Goal: Check status: Check status

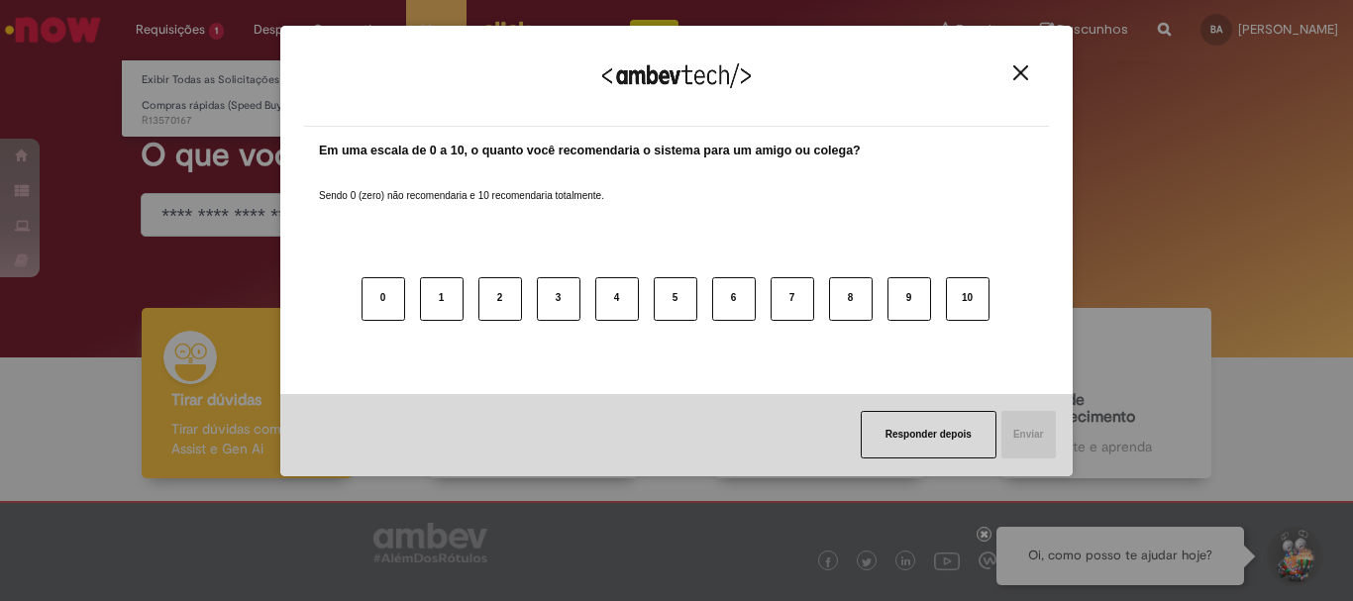
click at [172, 33] on body "Pular para o conteúdo da página Requisições 1 Exibir Todas as Solicitações Comp…" at bounding box center [676, 300] width 1353 height 601
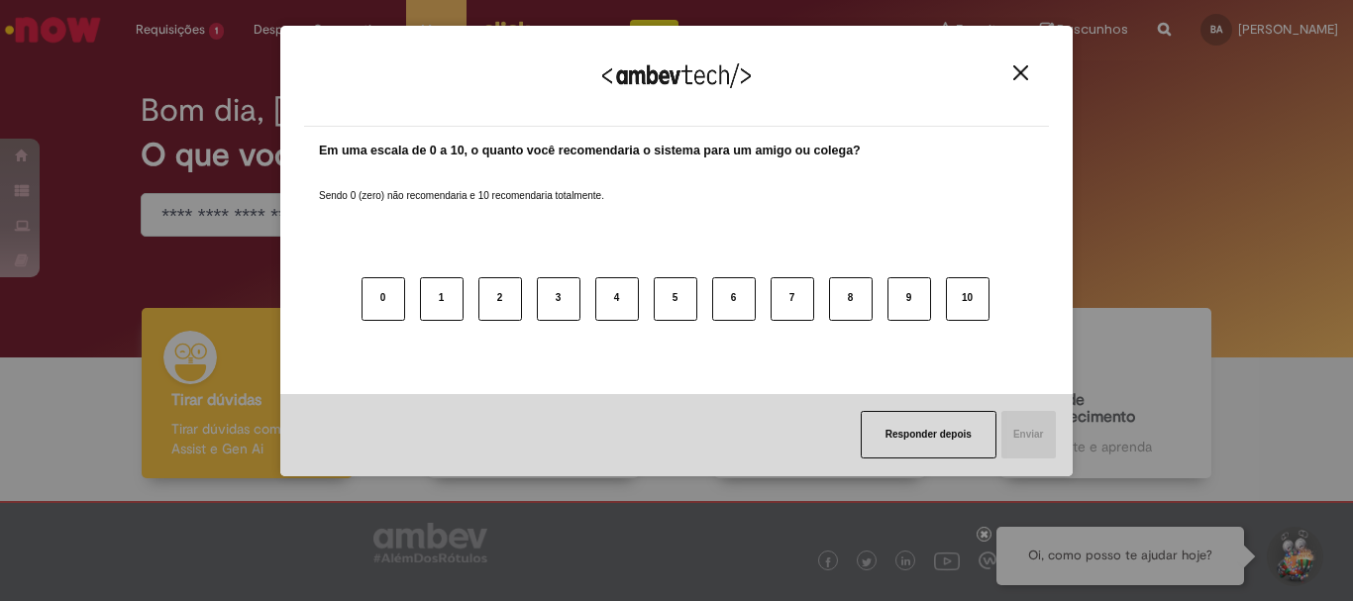
click at [1024, 78] on img "Close" at bounding box center [1021, 72] width 15 height 15
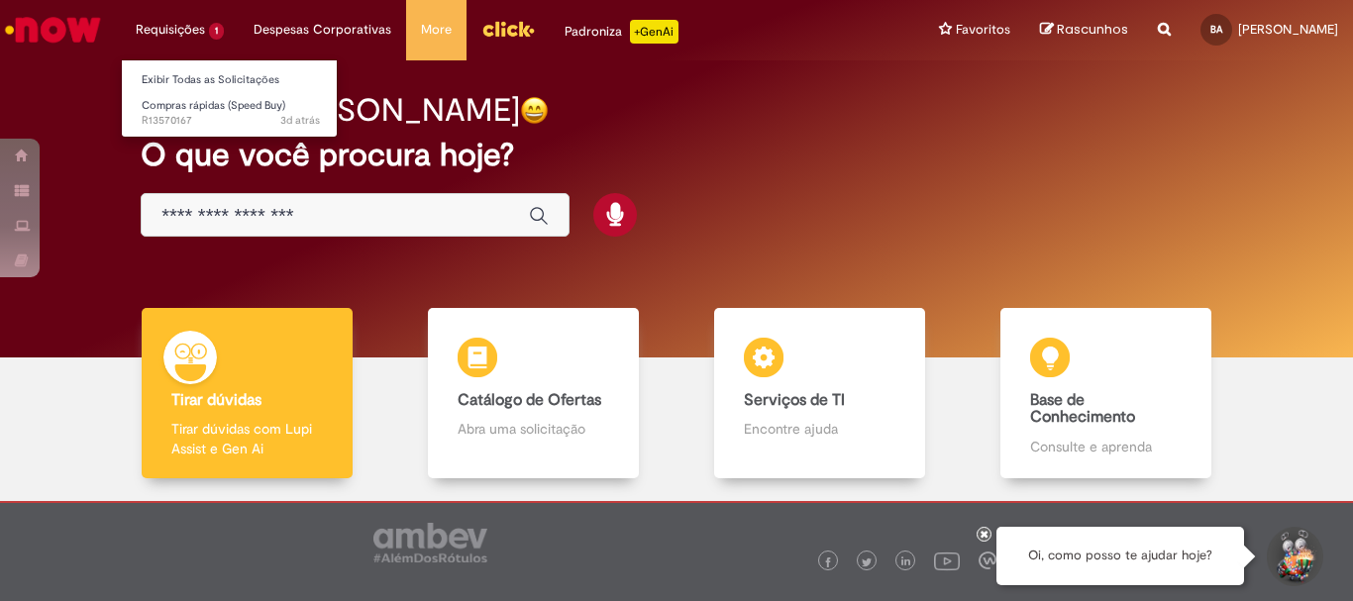
click at [164, 33] on li "Requisições 1 Exibir Todas as Solicitações Compras rápidas (Speed Buy) 3d atrás…" at bounding box center [180, 29] width 118 height 59
click at [216, 20] on li "Requisições 1 Exibir Todas as Solicitações Compras rápidas (Speed Buy) 3d atrás…" at bounding box center [180, 29] width 118 height 59
click at [209, 28] on li "Requisições 1 Exibir Todas as Solicitações Compras rápidas (Speed Buy) 3d atrás…" at bounding box center [180, 29] width 118 height 59
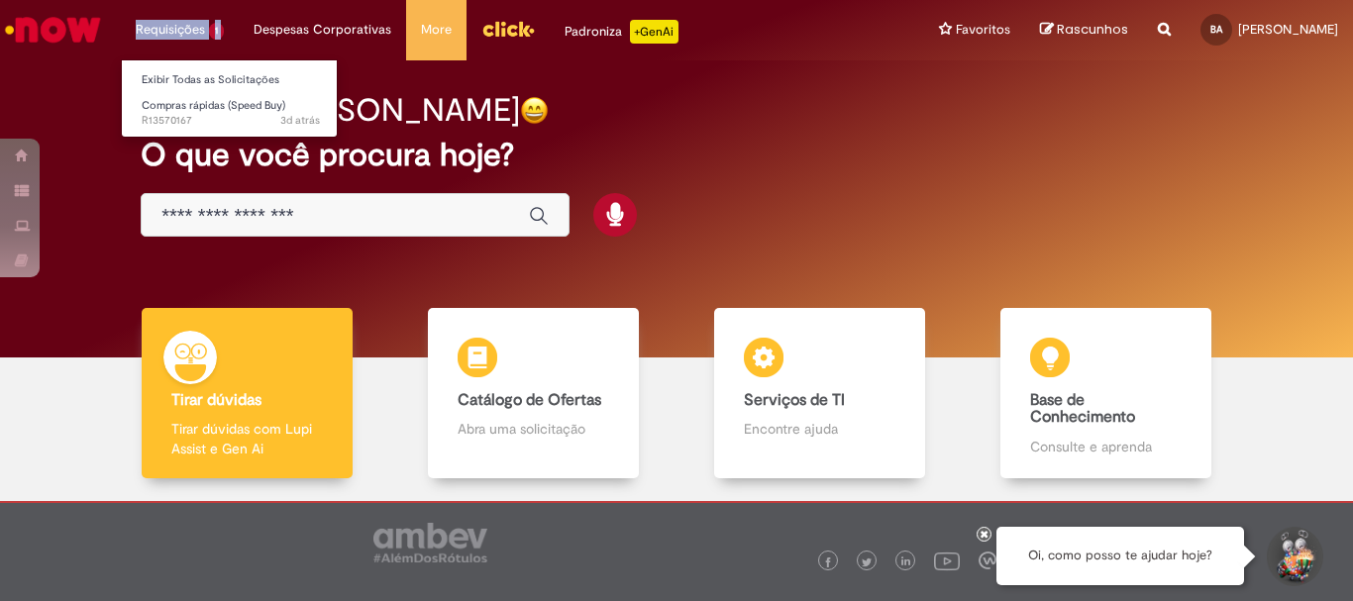
click at [209, 28] on li "Requisições 1 Exibir Todas as Solicitações Compras rápidas (Speed Buy) 3d atrás…" at bounding box center [180, 29] width 118 height 59
click at [191, 27] on li "Requisições 1 Exibir Todas as Solicitações Compras rápidas (Speed Buy) 3d atrás…" at bounding box center [180, 29] width 118 height 59
click at [195, 30] on li "Requisições 1 Exibir Todas as Solicitações Compras rápidas (Speed Buy) 3d atrás…" at bounding box center [180, 29] width 118 height 59
click at [203, 24] on li "Requisições 1 Exibir Todas as Solicitações Compras rápidas (Speed Buy) 3d atrás…" at bounding box center [180, 29] width 118 height 59
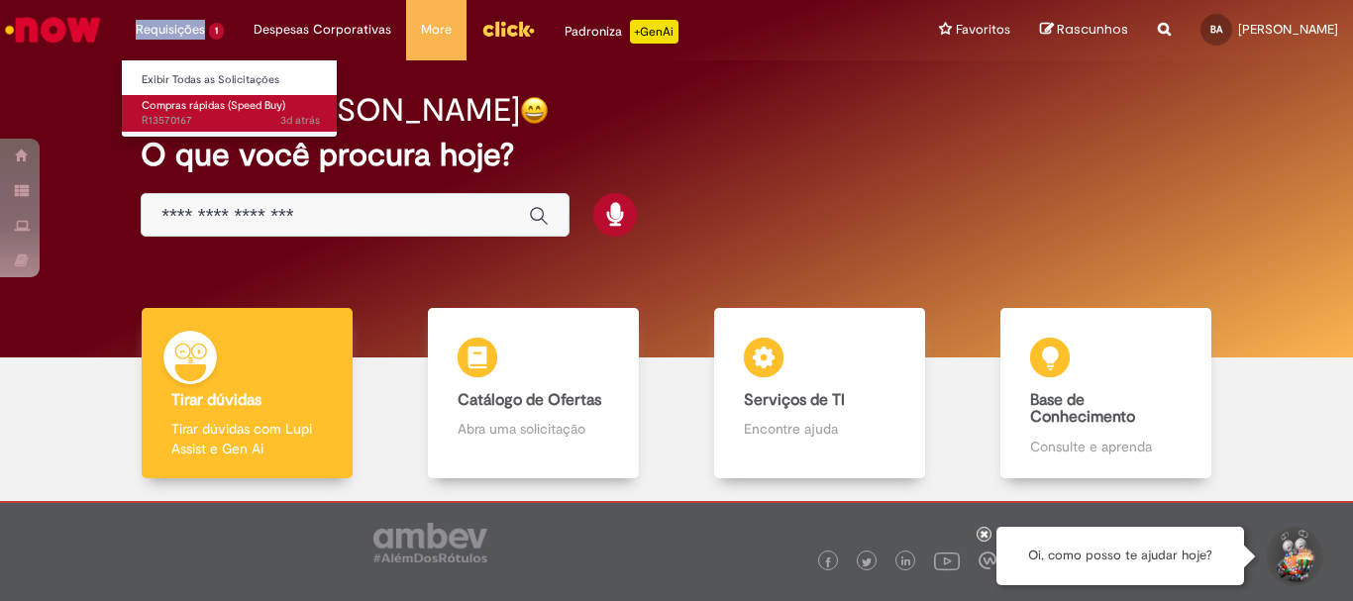
click at [208, 98] on span "Compras rápidas (Speed Buy)" at bounding box center [214, 105] width 144 height 15
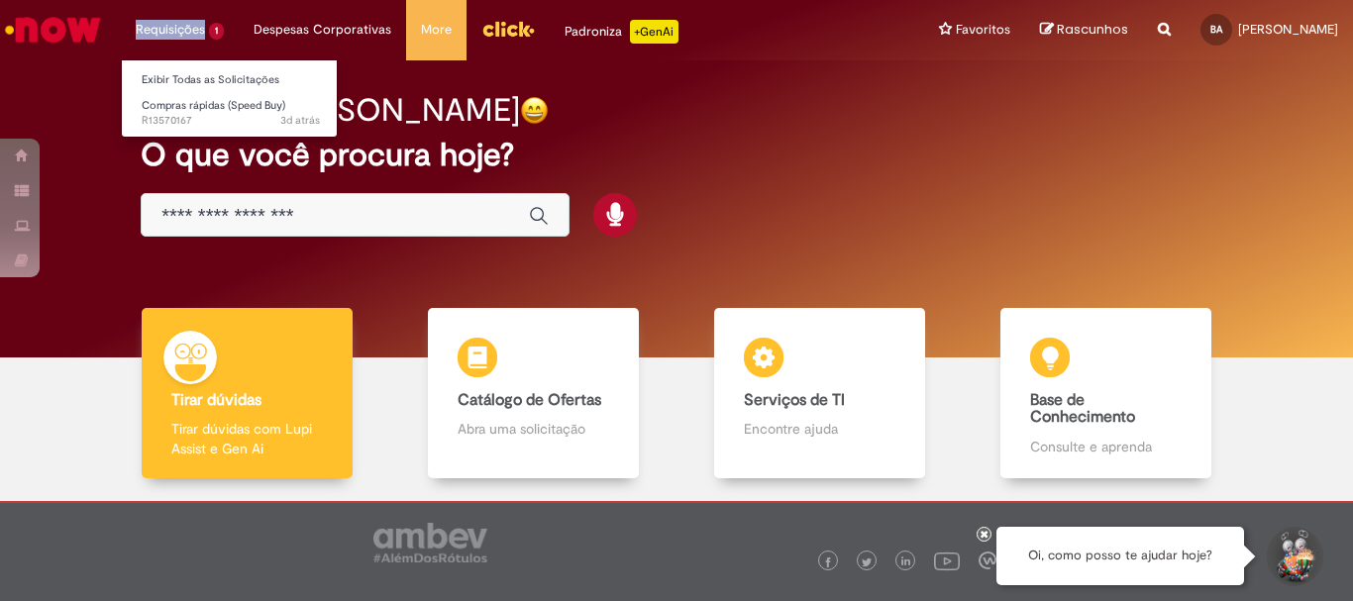
click at [197, 23] on li "Requisições 1 Exibir Todas as Solicitações Compras rápidas (Speed Buy) 3d atrás…" at bounding box center [180, 29] width 118 height 59
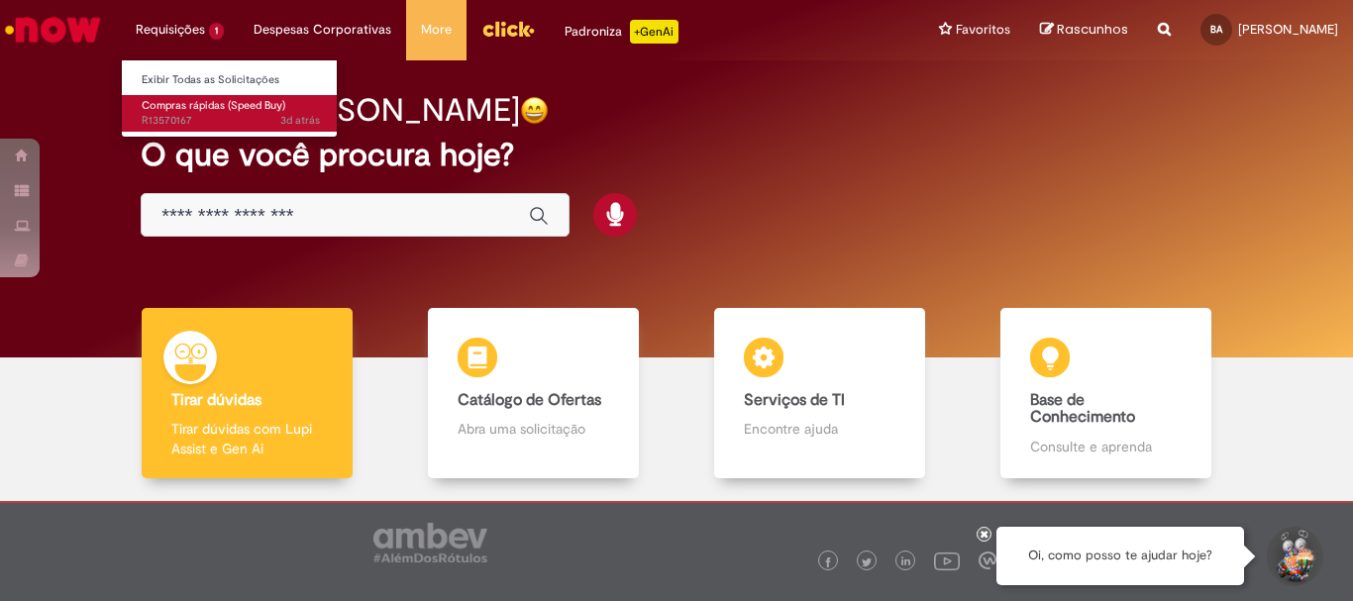
click at [203, 116] on span "3d atrás 3 dias atrás R13570167" at bounding box center [231, 121] width 178 height 16
click at [204, 116] on span "3d atrás 3 dias atrás R13570167" at bounding box center [231, 121] width 178 height 16
